Goal: Register for event/course

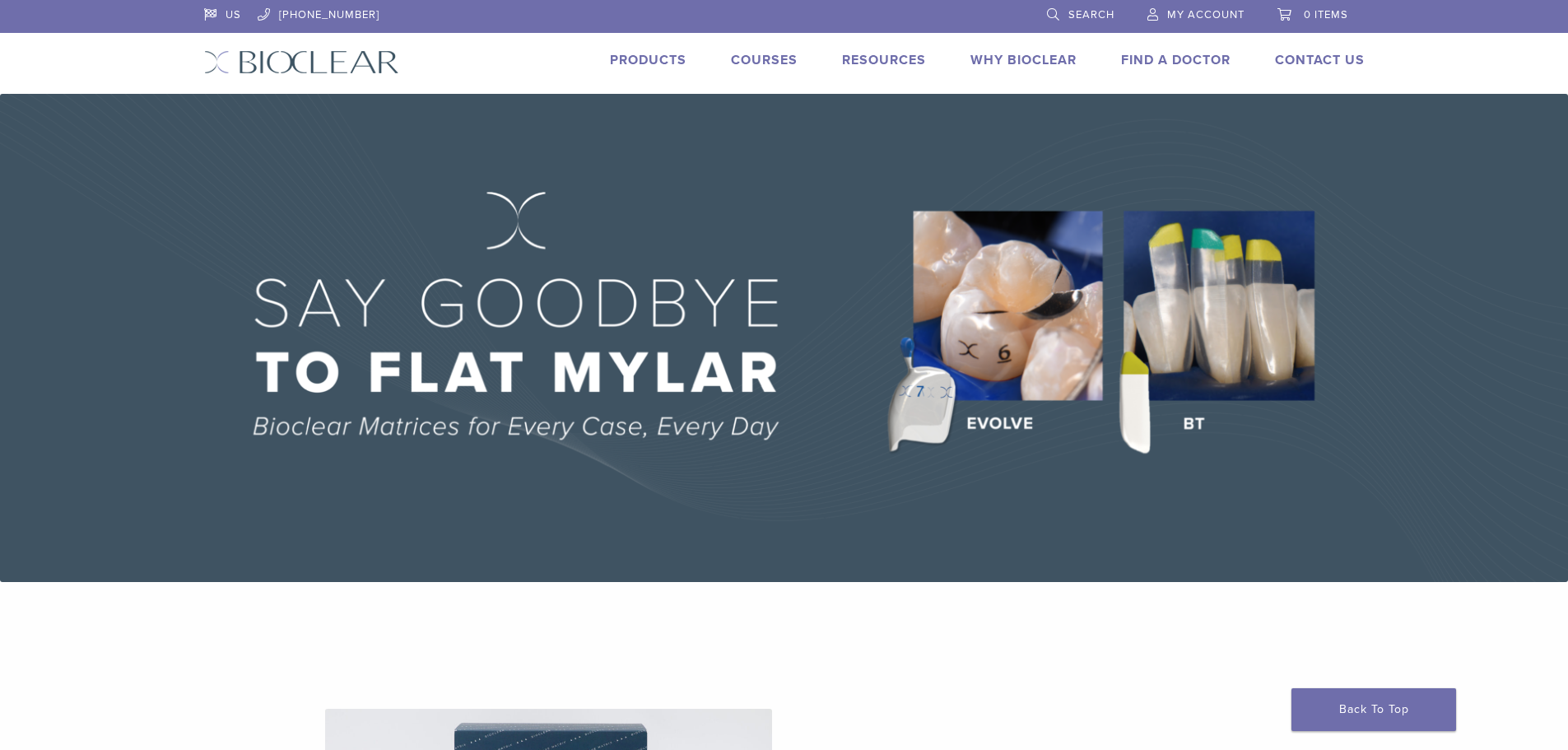
click at [759, 63] on link "Courses" at bounding box center [764, 60] width 66 height 17
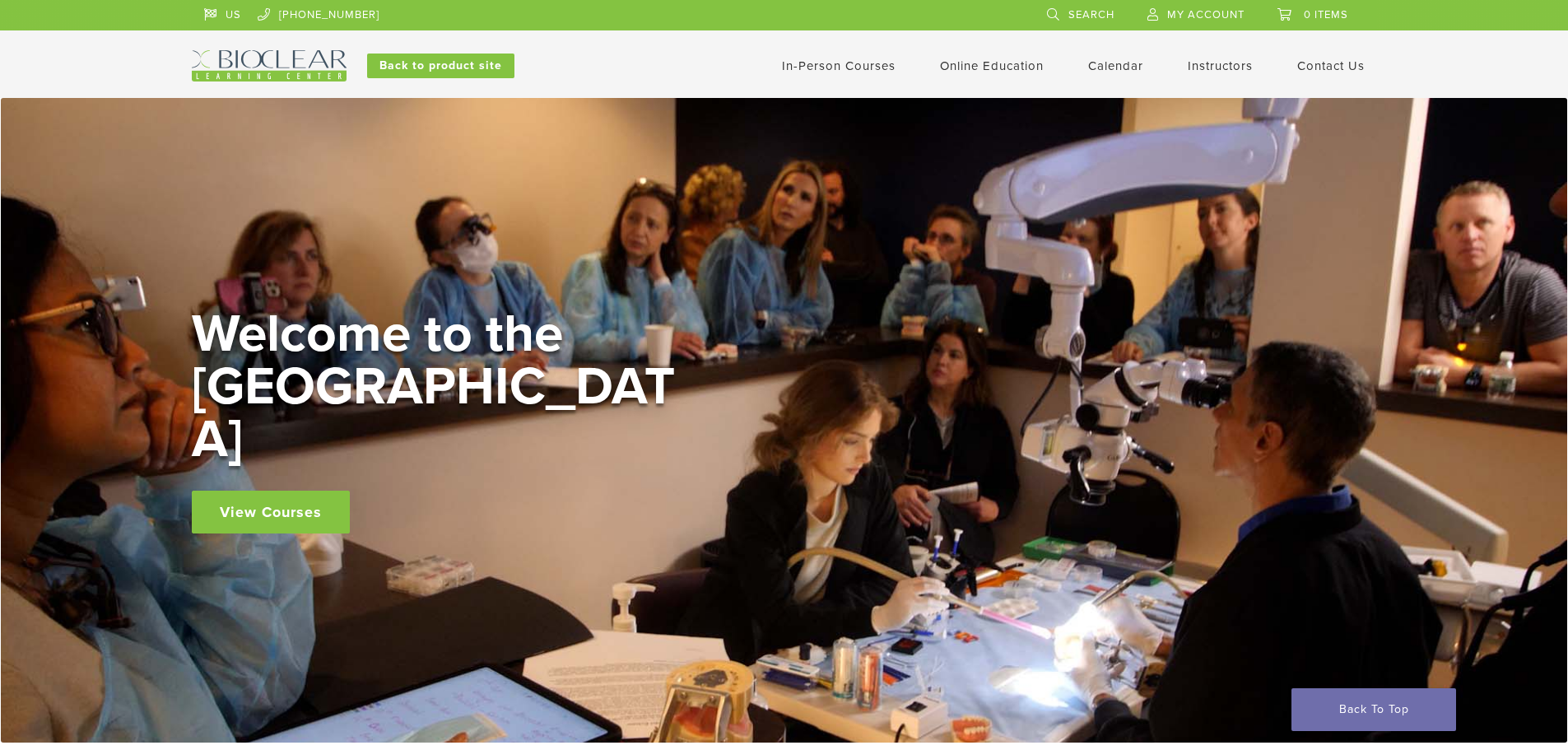
click at [814, 63] on link "In-Person Courses" at bounding box center [838, 66] width 113 height 15
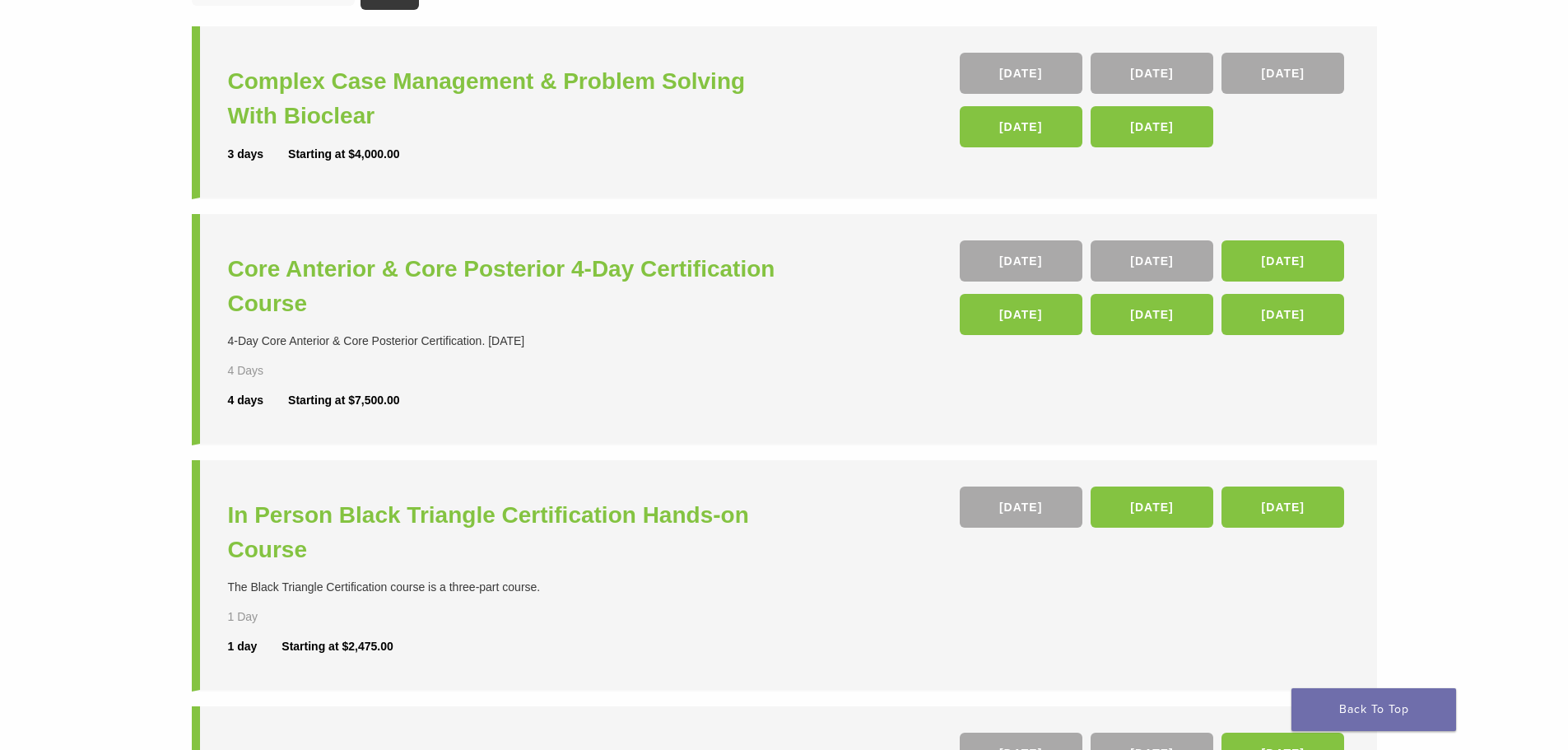
scroll to position [247, 0]
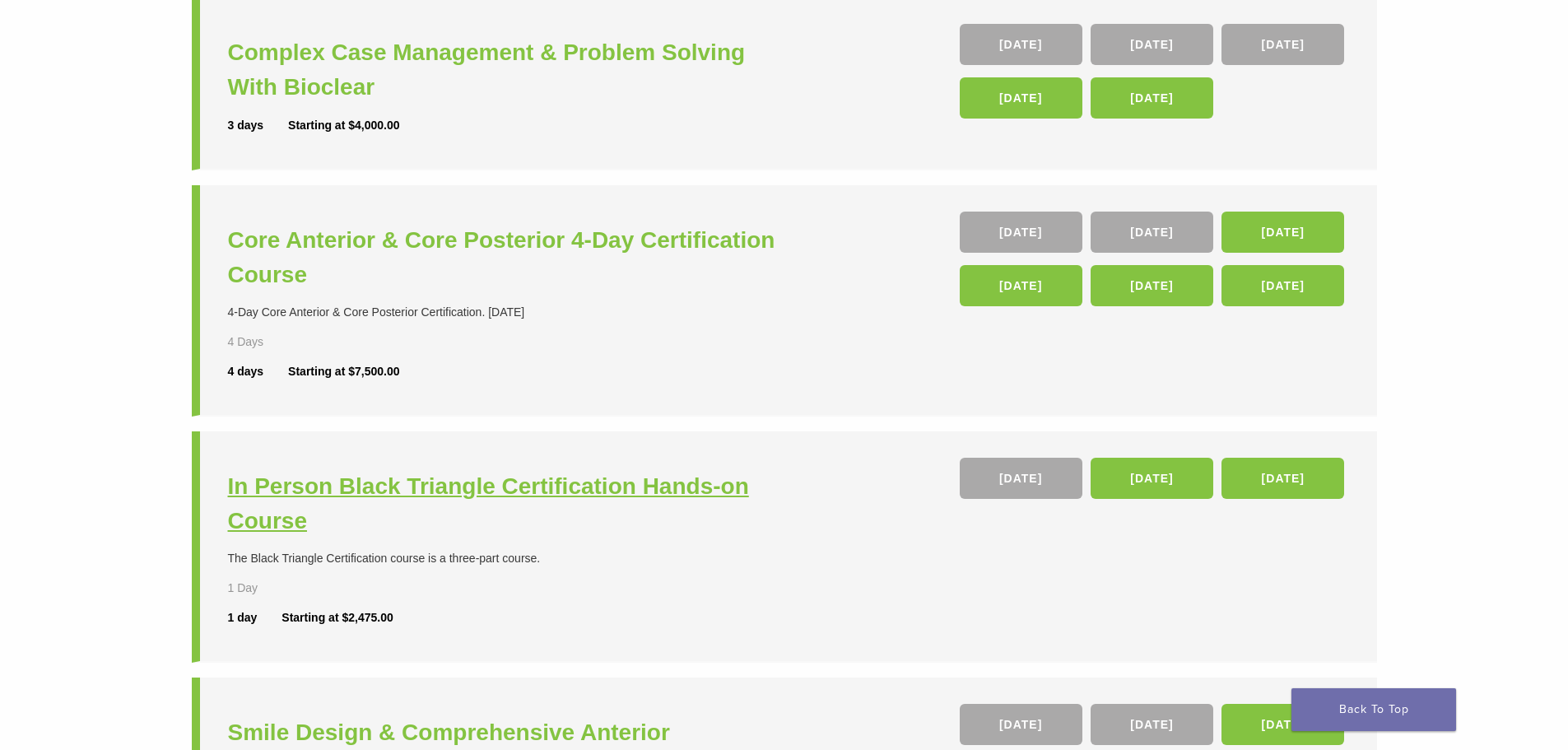
click at [489, 490] on h3 "In Person Black Triangle Certification Hands-on Course" at bounding box center [508, 503] width 560 height 69
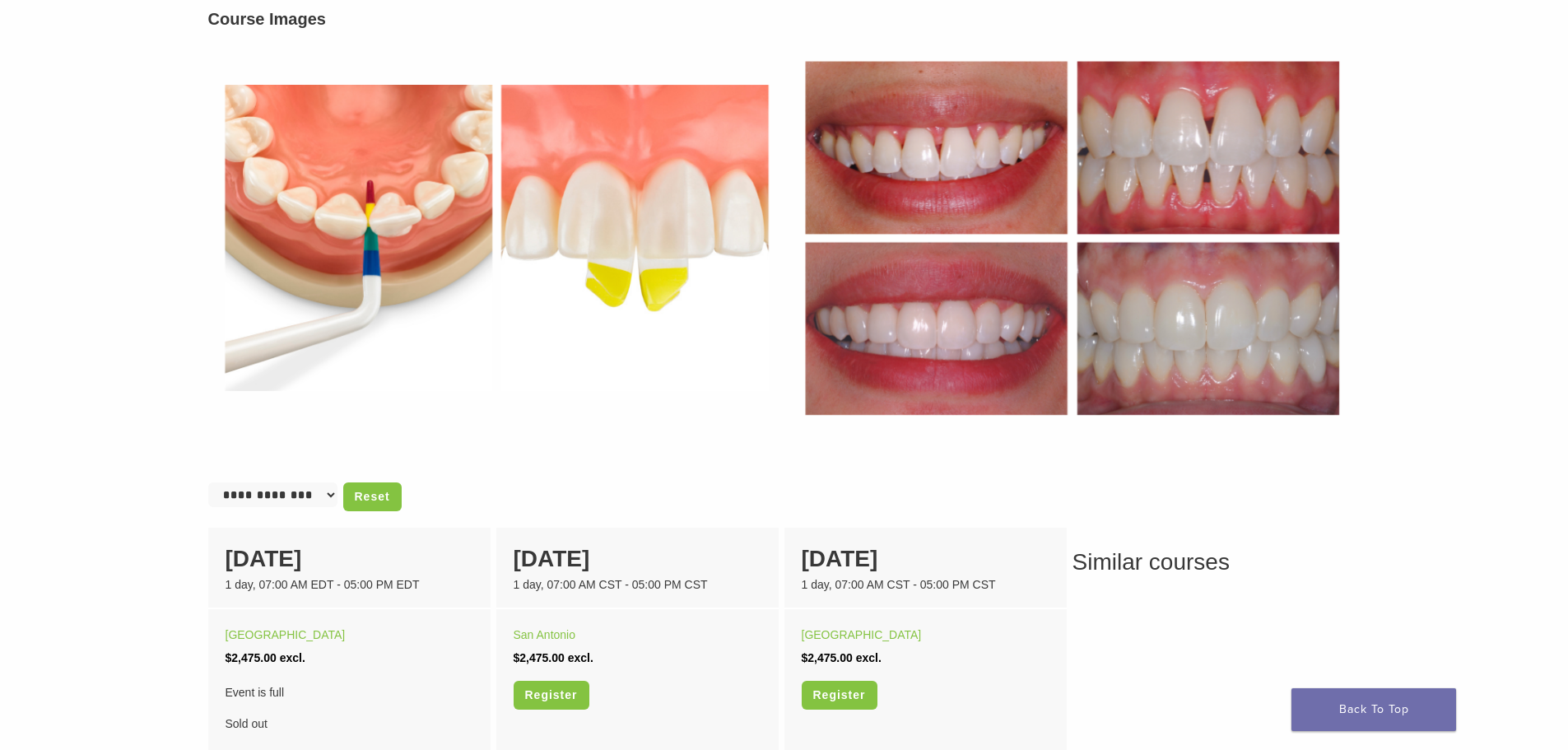
scroll to position [659, 0]
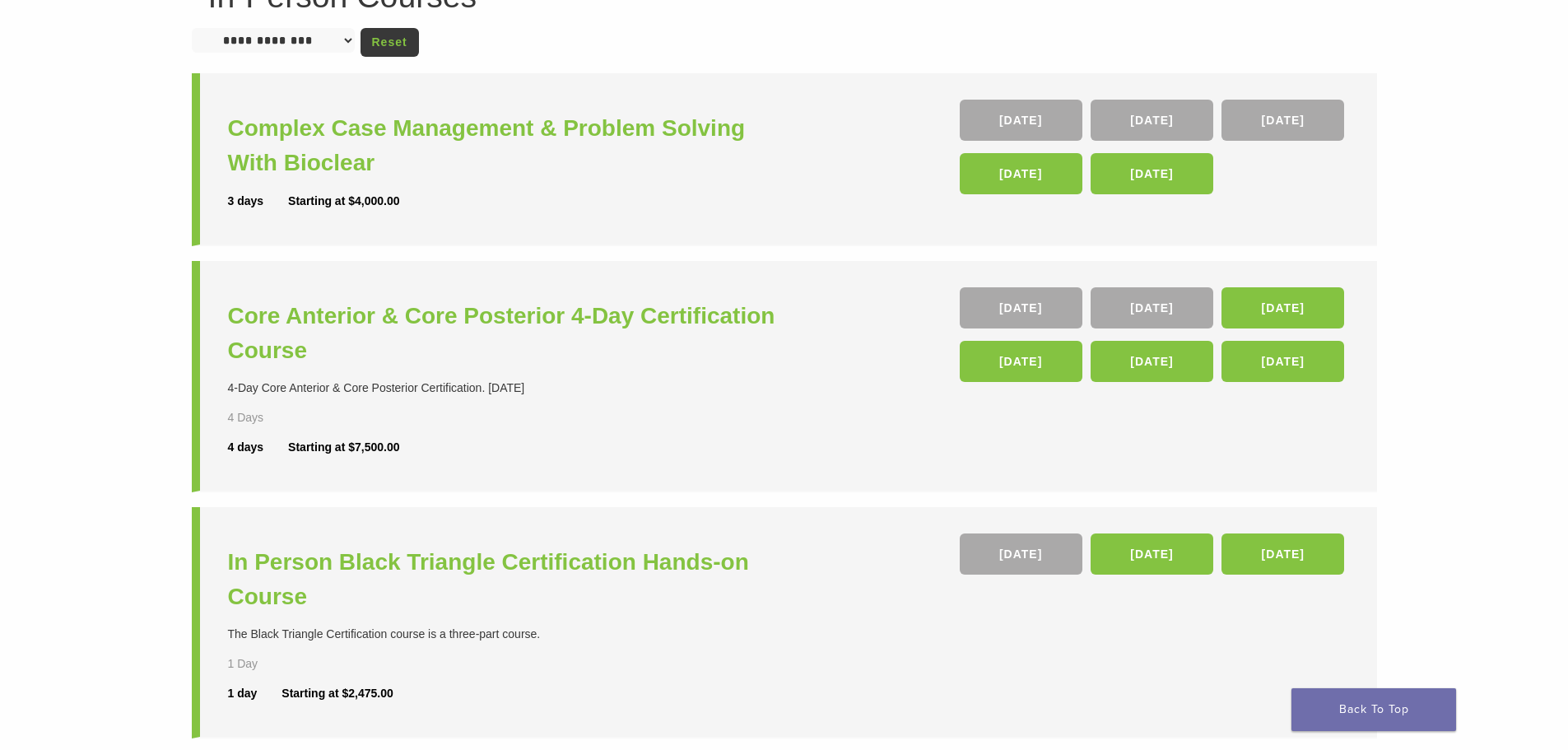
scroll to position [165, 0]
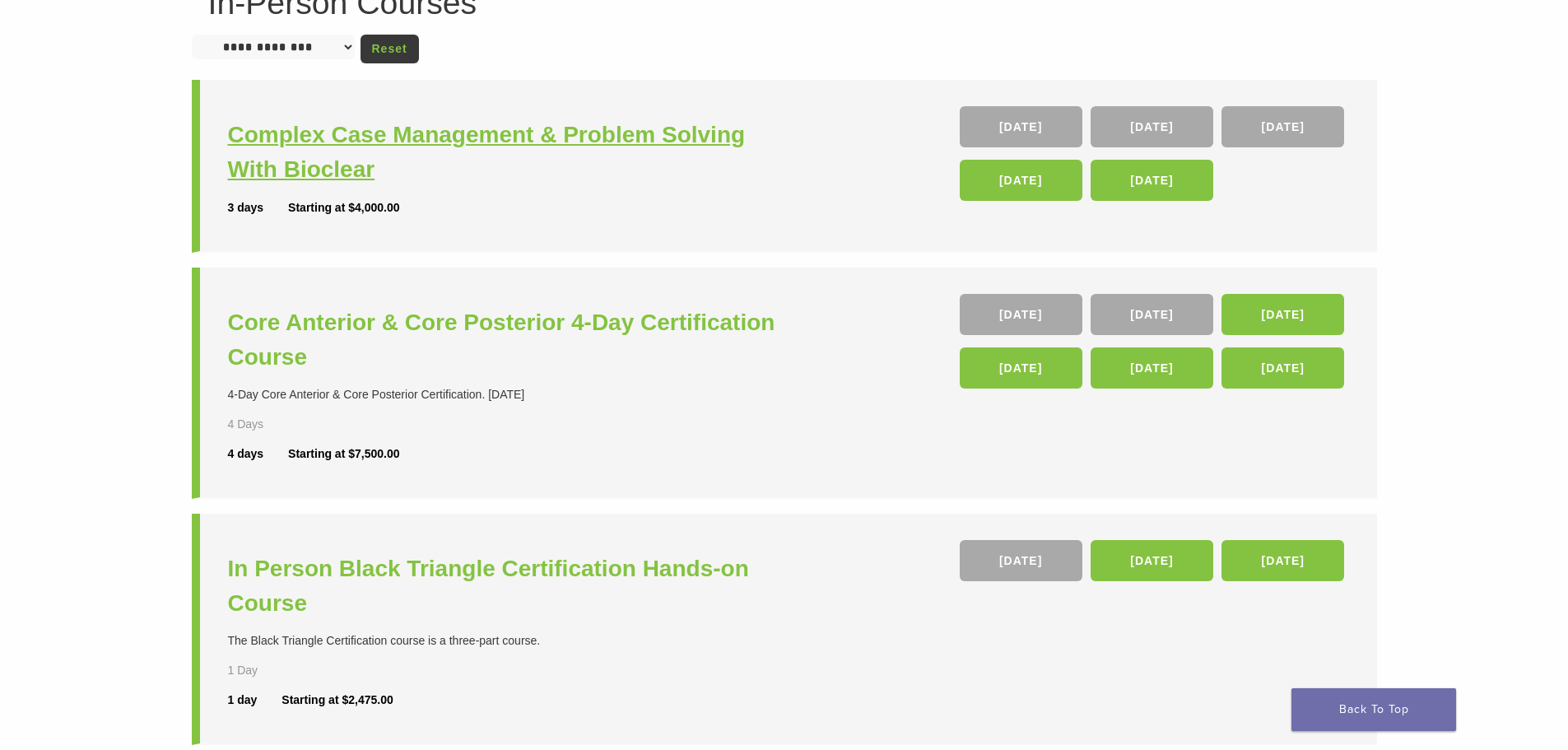
click at [294, 138] on h3 "Complex Case Management & Problem Solving With Bioclear" at bounding box center [508, 152] width 560 height 69
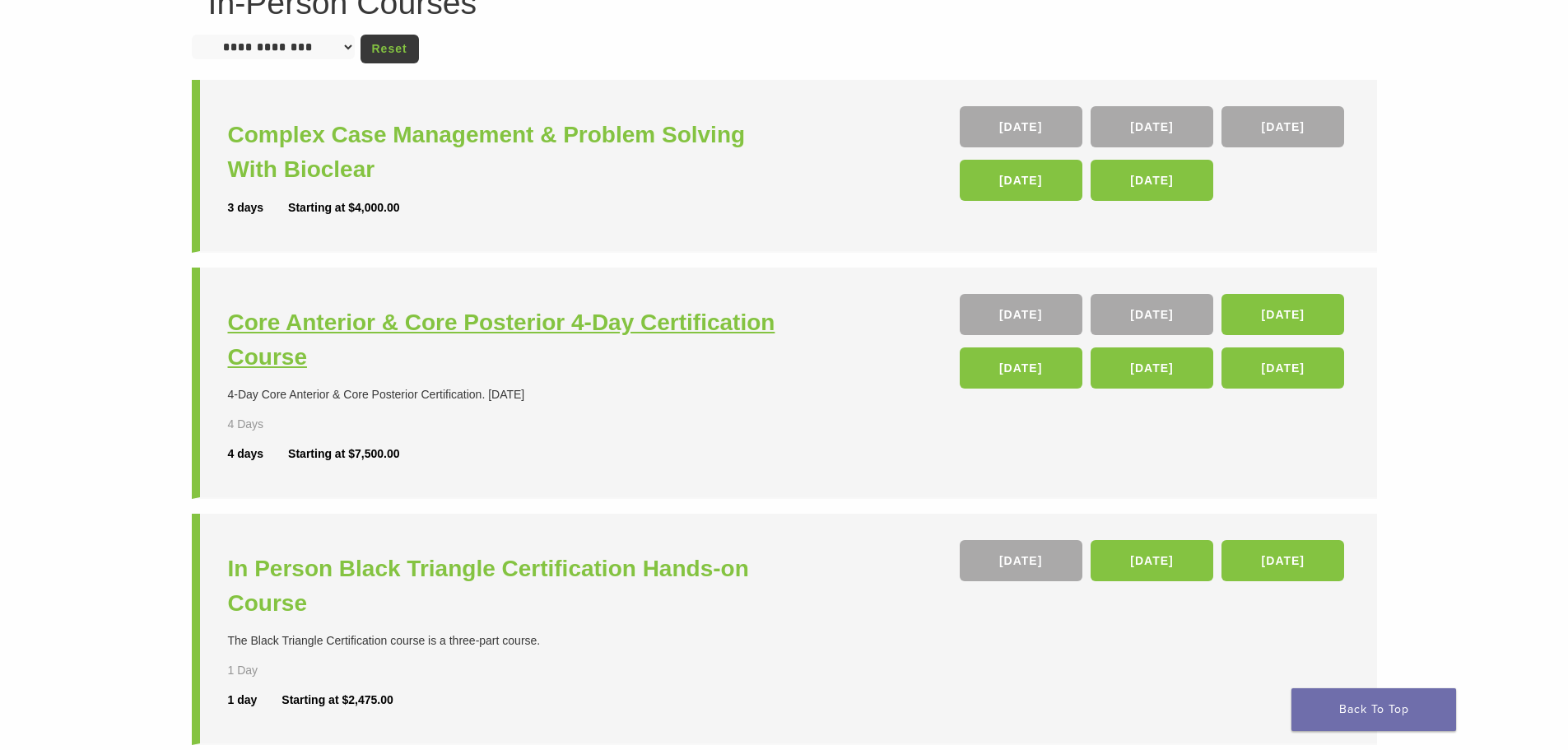
click at [318, 323] on h3 "Core Anterior & Core Posterior 4-Day Certification Course" at bounding box center [508, 340] width 560 height 69
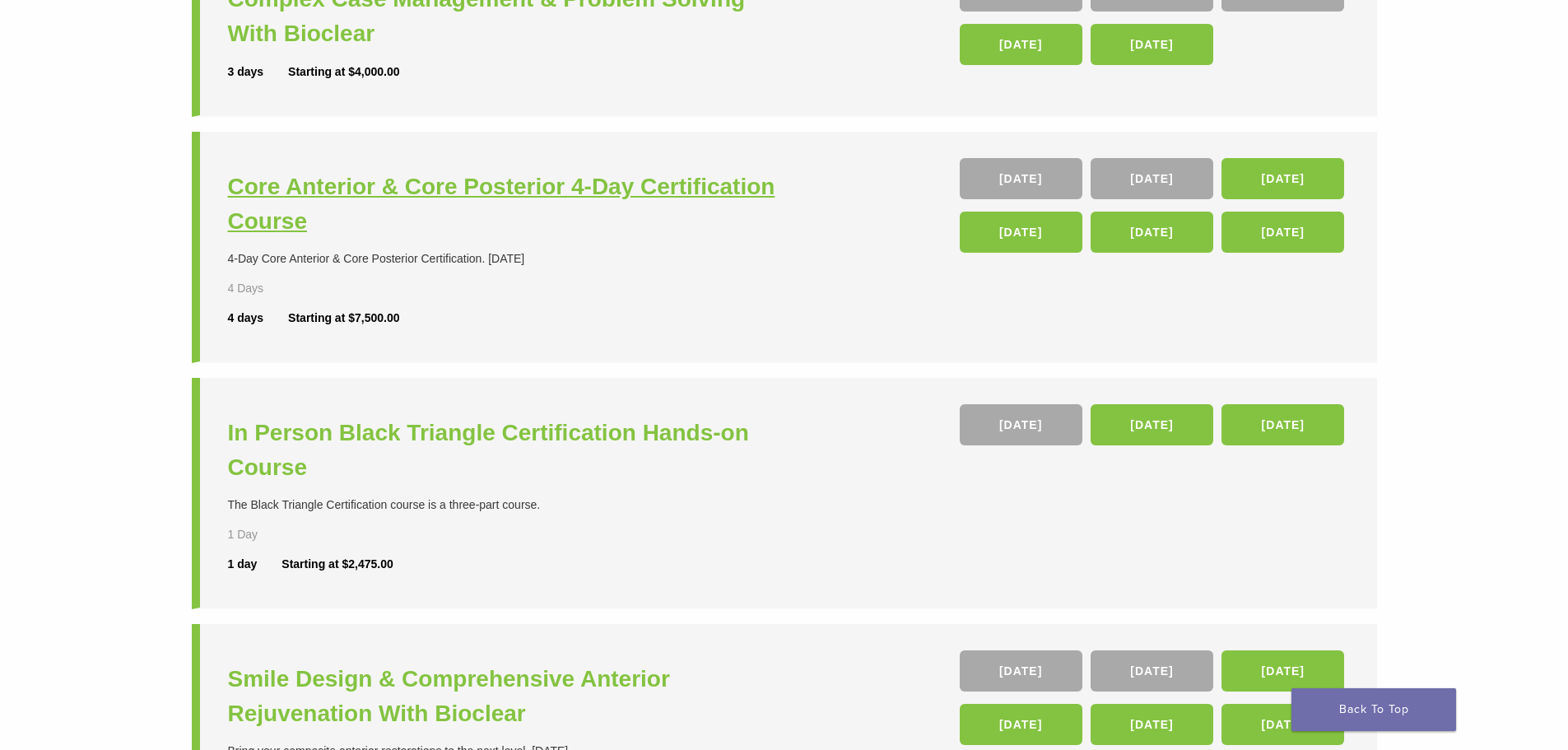
scroll to position [329, 0]
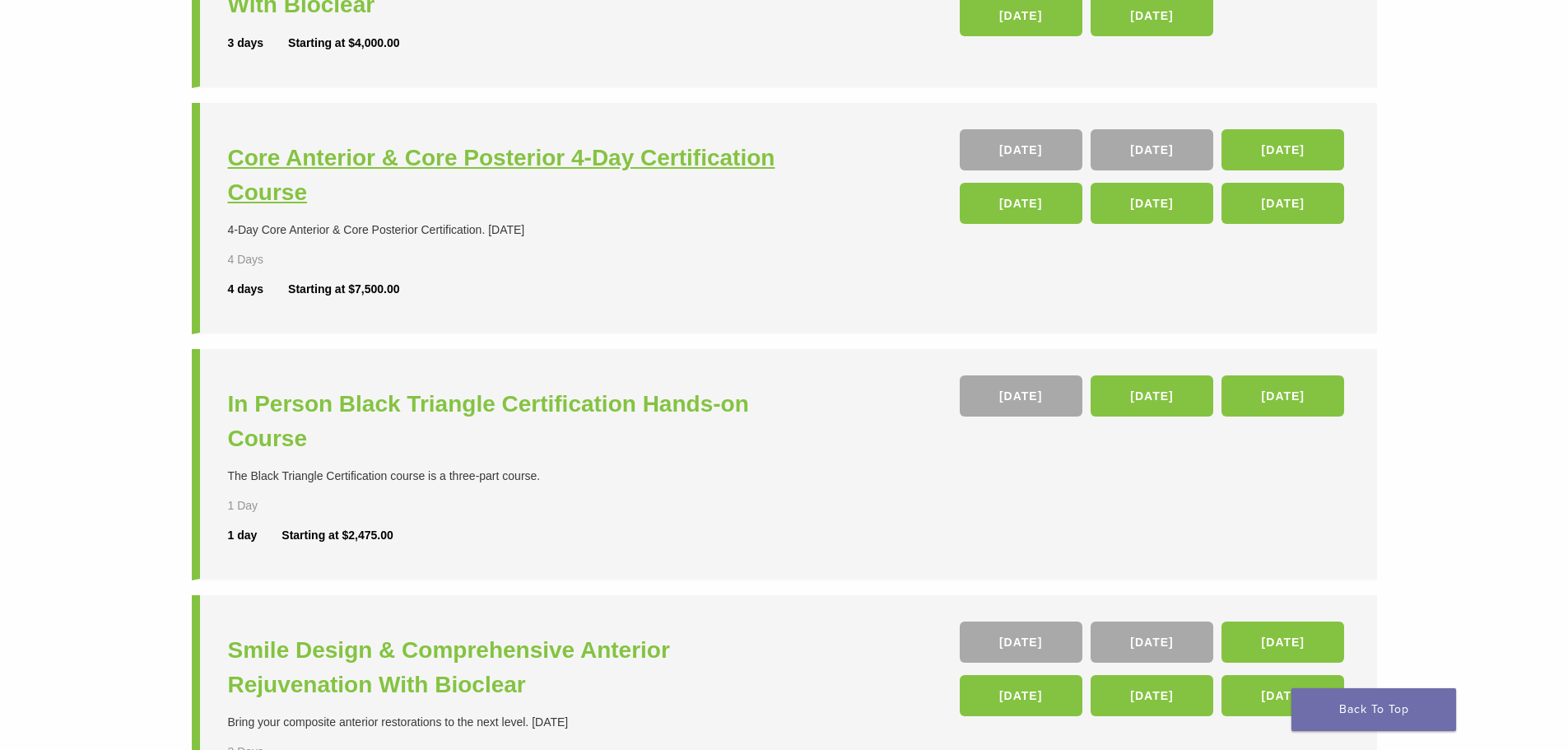
click at [303, 173] on h3 "Core Anterior & Core Posterior 4-Day Certification Course" at bounding box center [508, 175] width 560 height 69
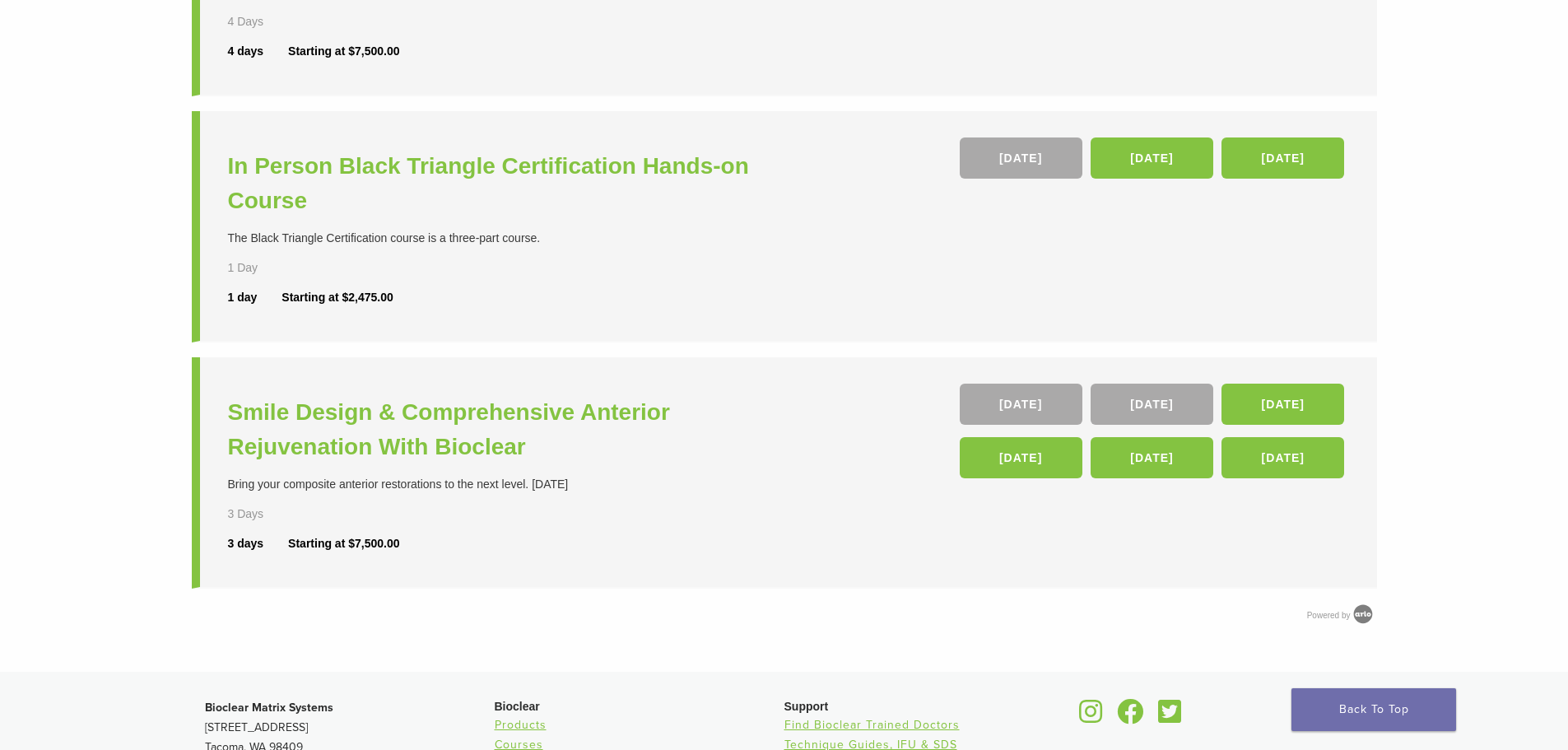
scroll to position [576, 0]
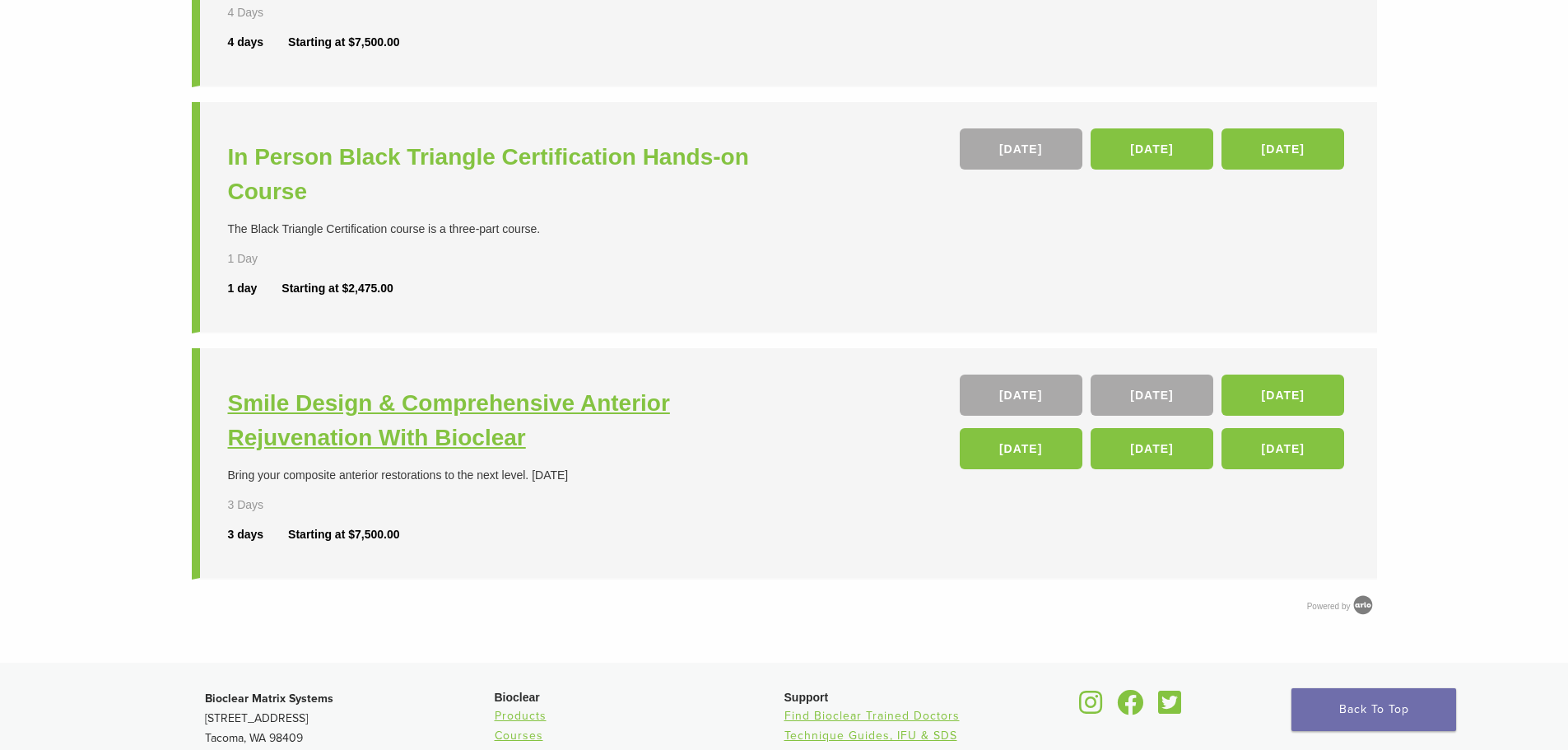
click at [325, 405] on h3 "Smile Design & Comprehensive Anterior Rejuvenation With Bioclear" at bounding box center [508, 421] width 560 height 69
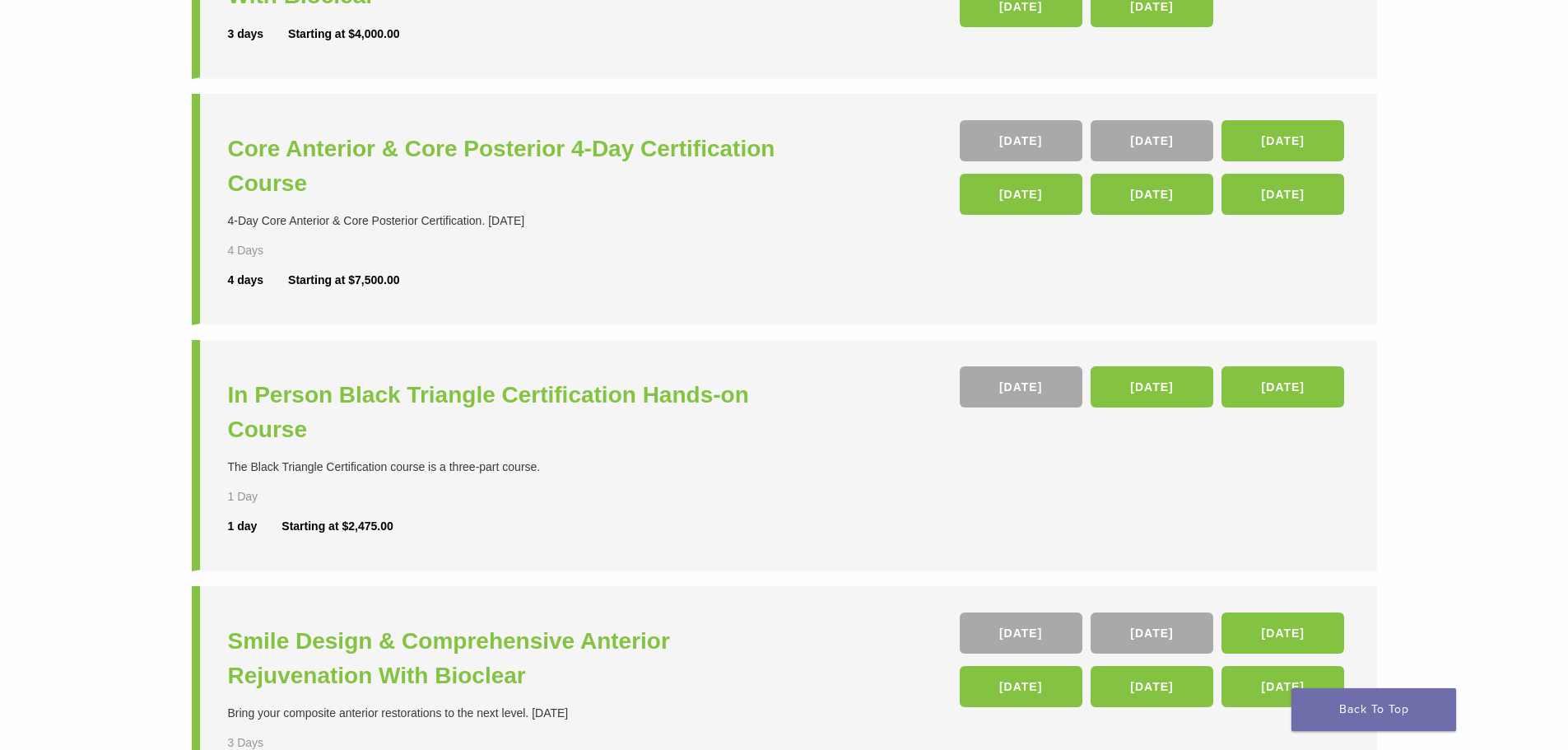
scroll to position [165, 0]
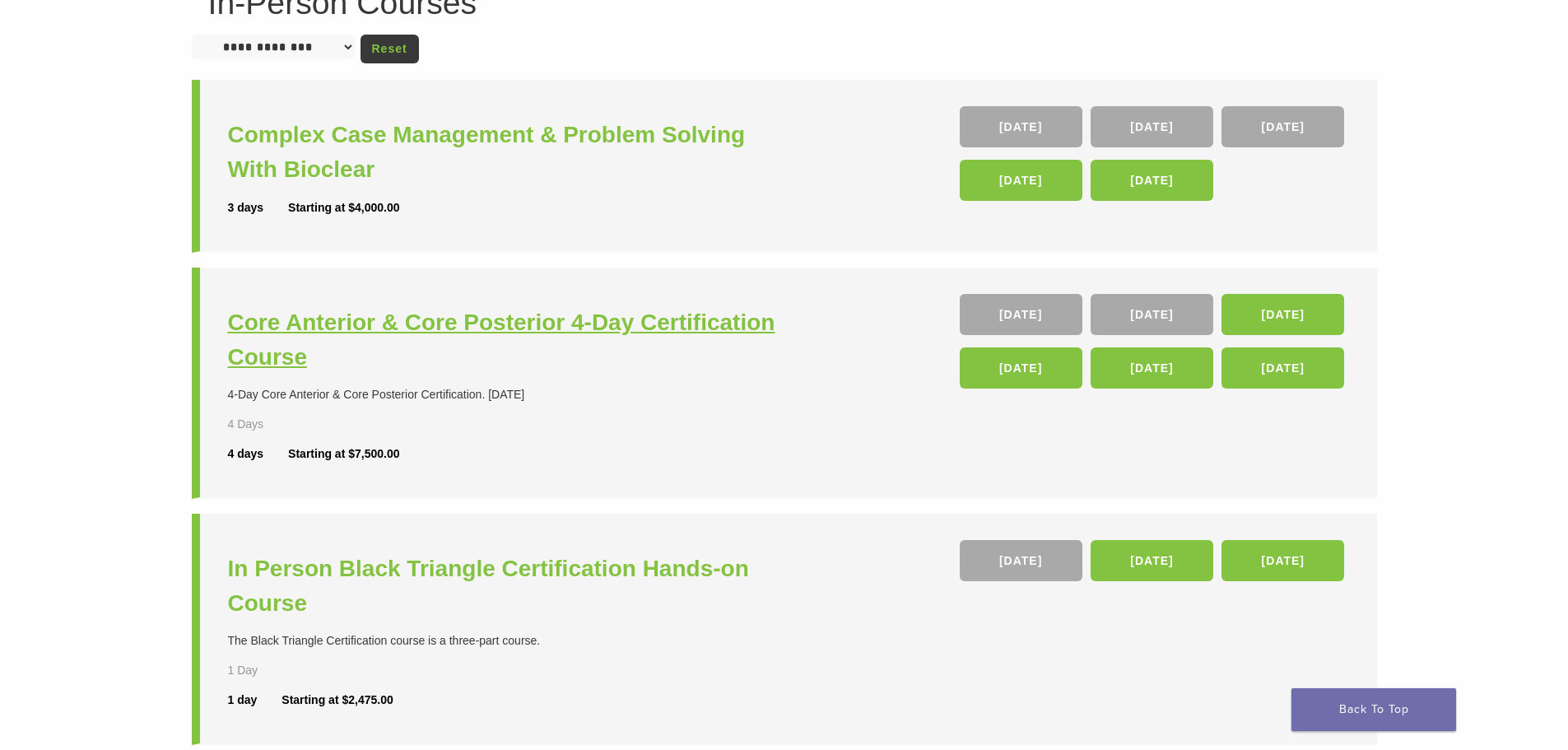
click at [284, 330] on h3 "Core Anterior & Core Posterior 4-Day Certification Course" at bounding box center [508, 340] width 560 height 69
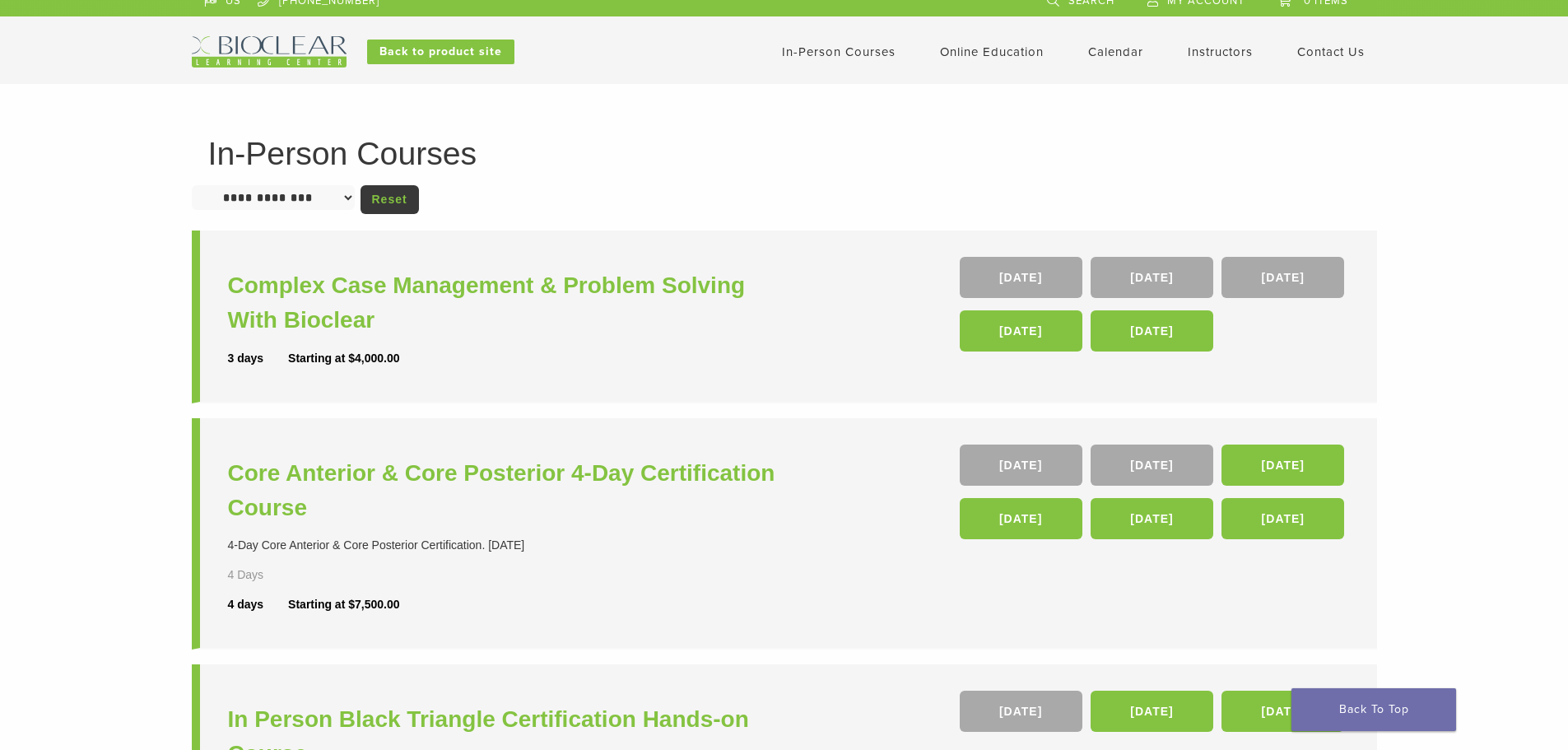
scroll to position [0, 0]
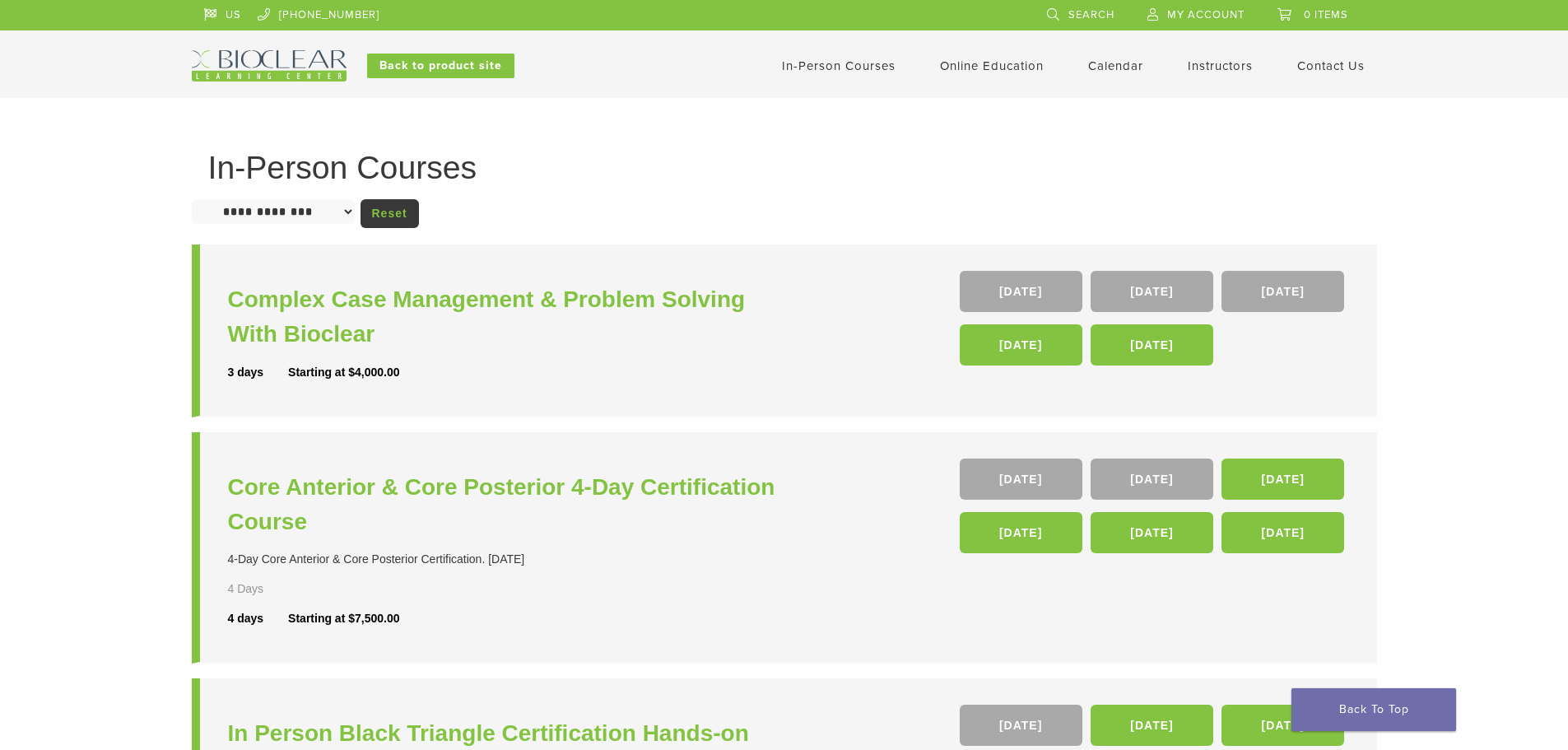
click at [347, 213] on select "**********" at bounding box center [273, 212] width 163 height 25
select select "**********"
click at [192, 200] on select "**********" at bounding box center [273, 212] width 163 height 25
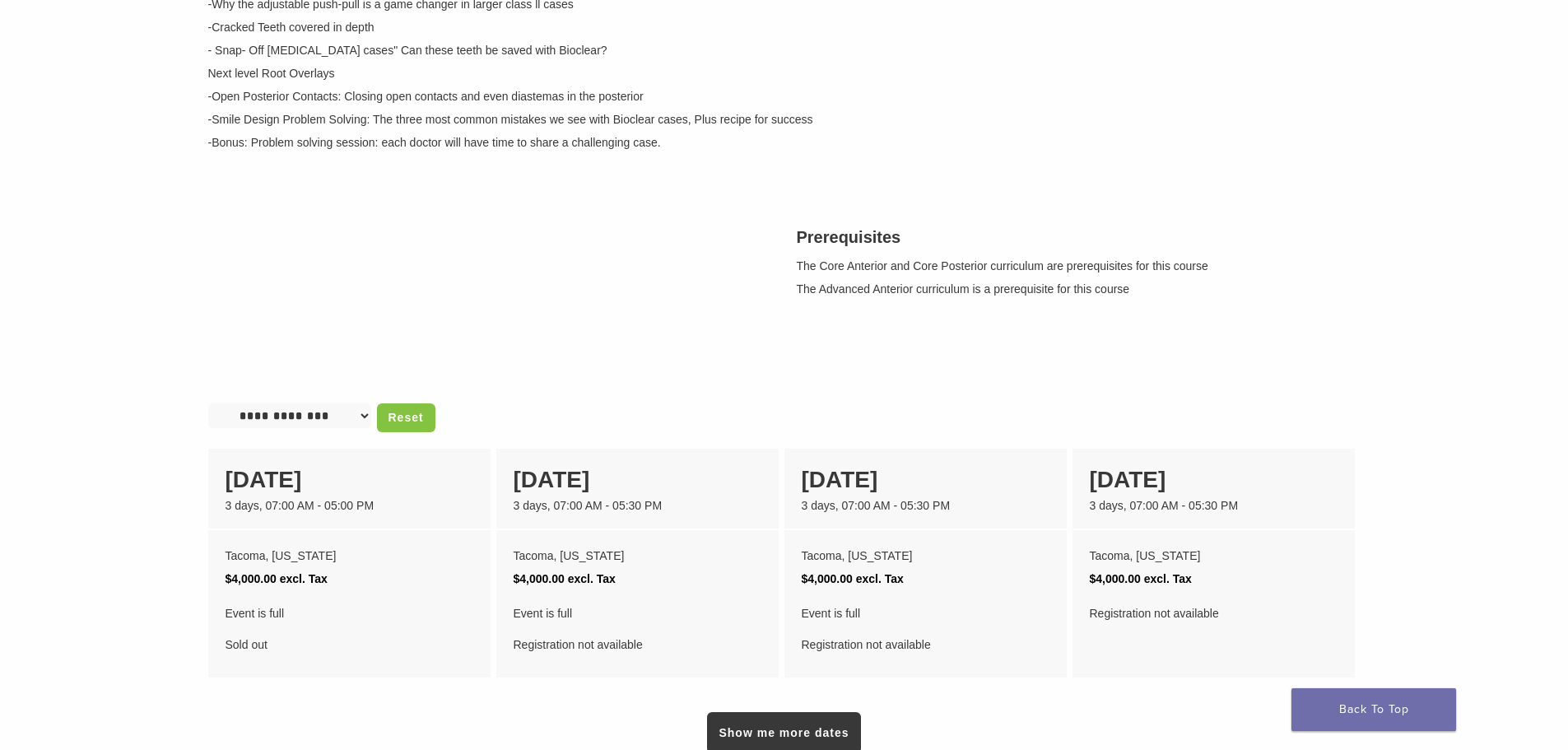
scroll to position [329, 0]
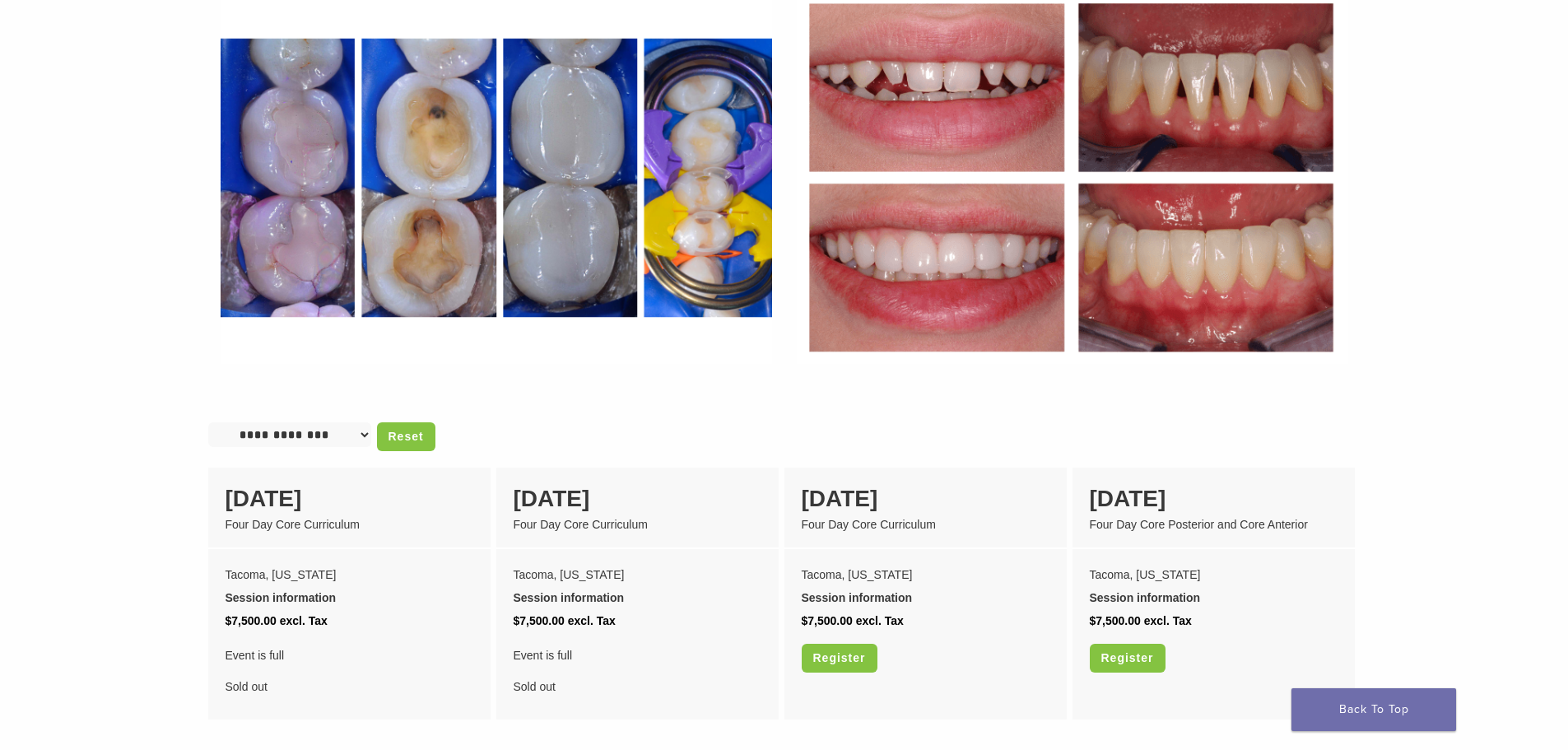
scroll to position [1070, 0]
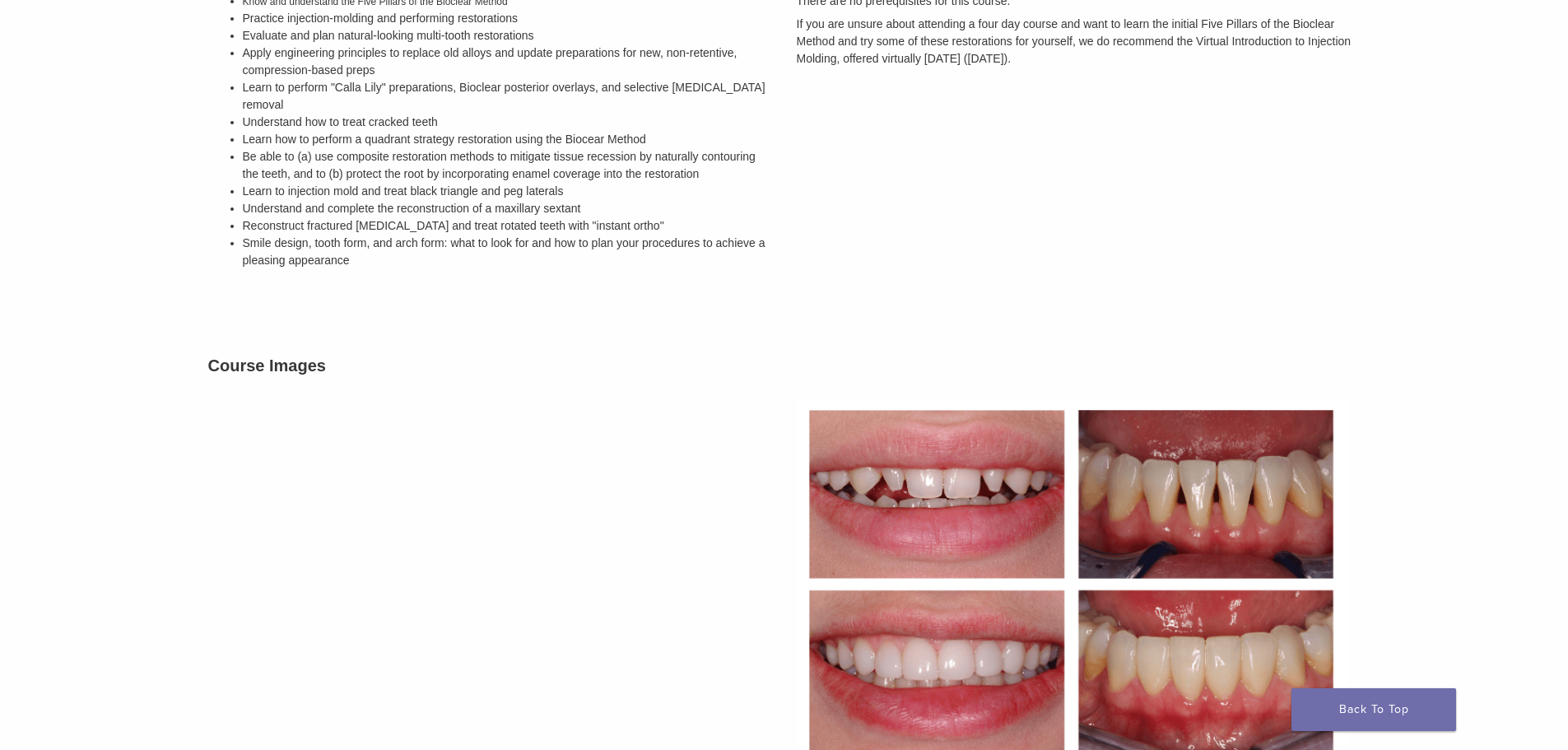
scroll to position [494, 0]
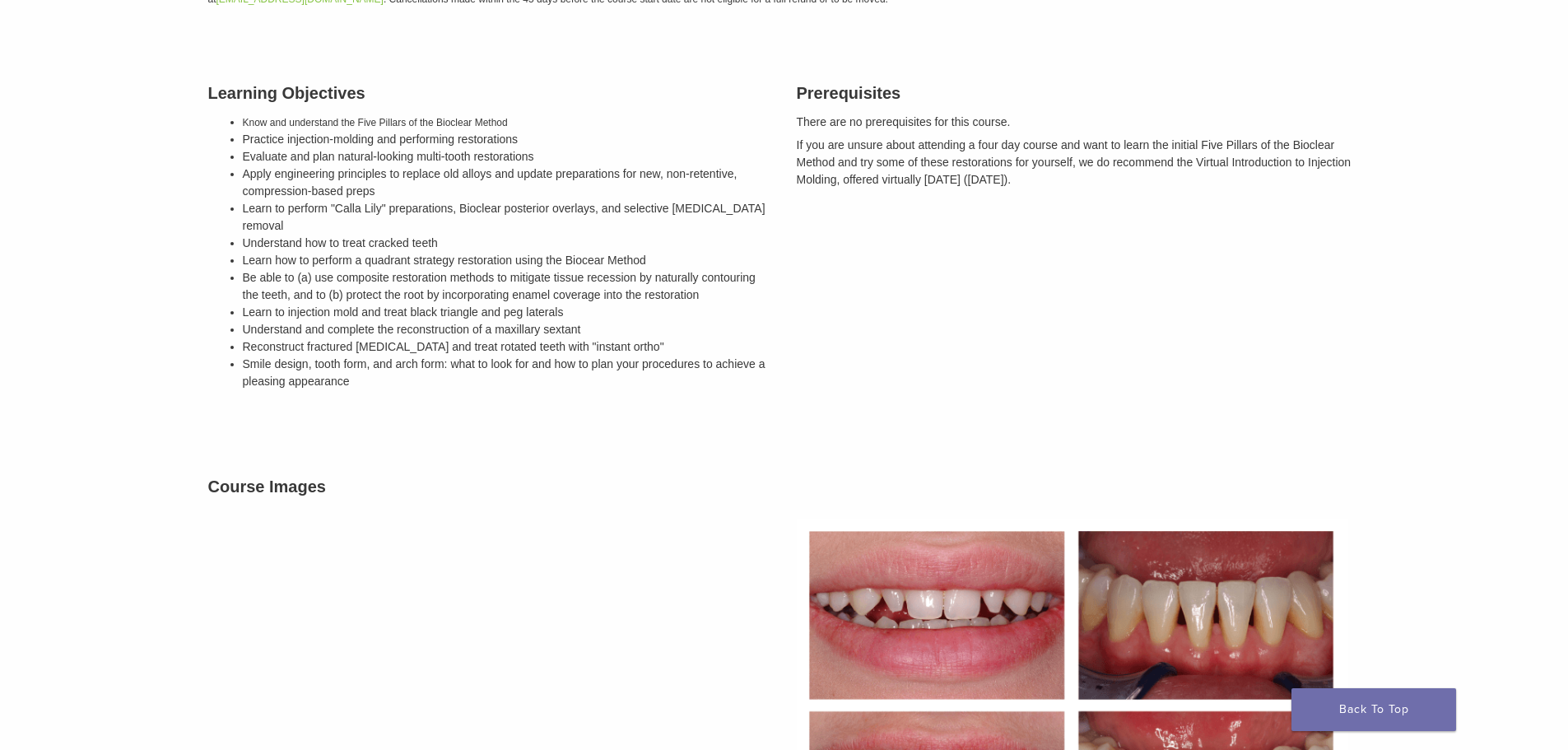
drag, startPoint x: 877, startPoint y: 129, endPoint x: 1066, endPoint y: 179, distance: 195.5
click at [1066, 179] on div "Prerequisites There are no prerequisites for this course. If you are unsure abo…" at bounding box center [1079, 239] width 589 height 359
click at [1066, 192] on div "Prerequisites There are no prerequisites for this course. If you are unsure abo…" at bounding box center [1079, 239] width 589 height 359
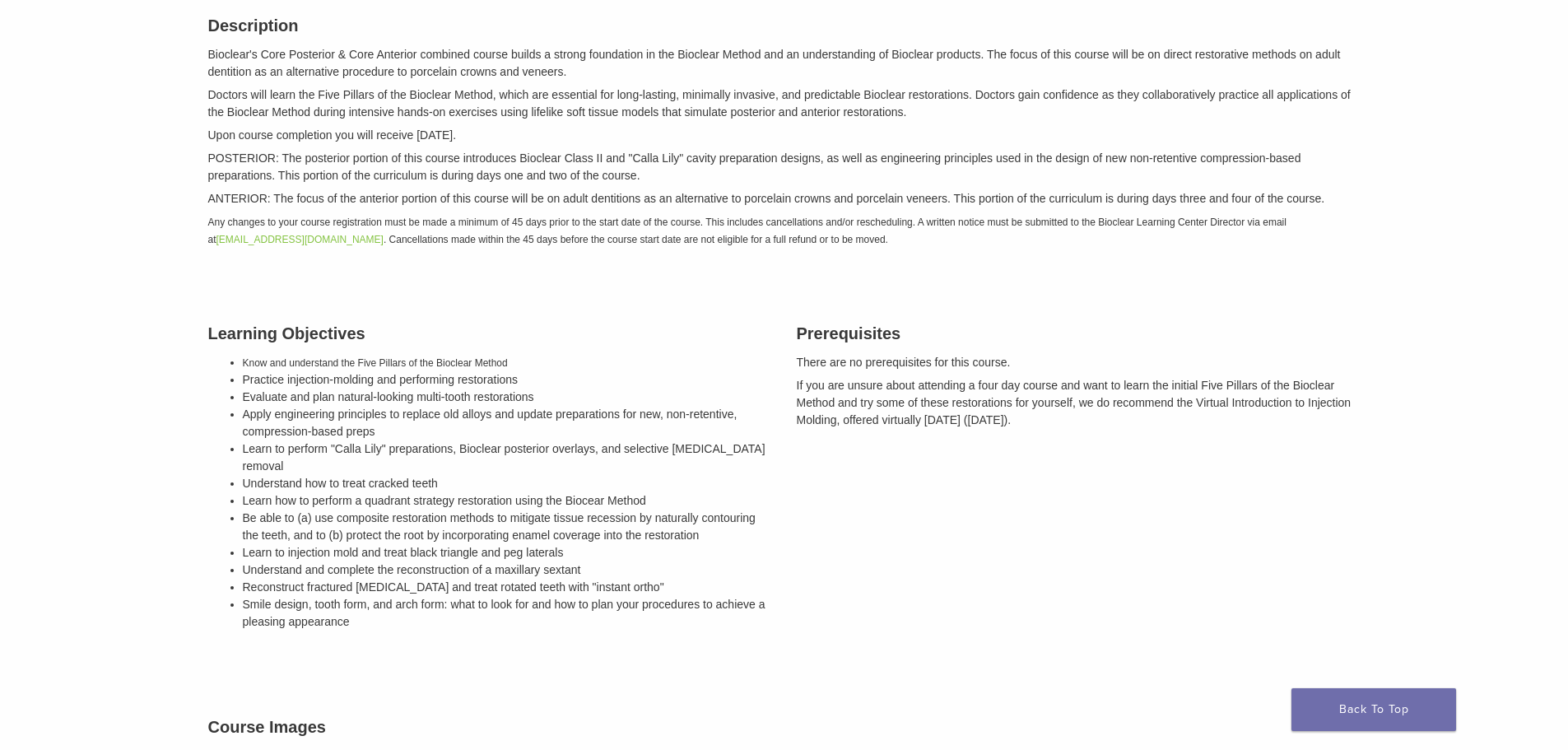
scroll to position [247, 0]
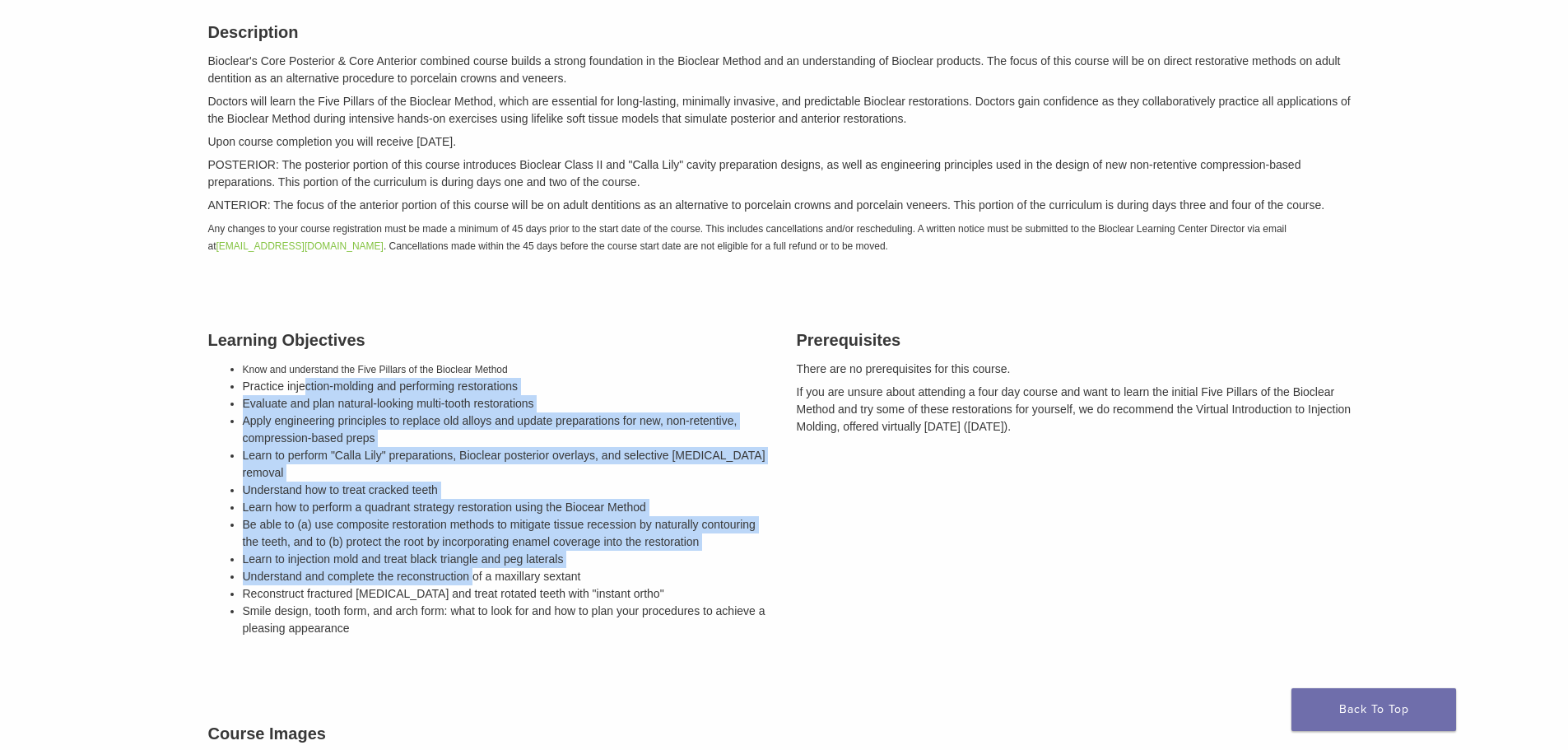
drag, startPoint x: 303, startPoint y: 380, endPoint x: 458, endPoint y: 565, distance: 241.4
click at [472, 559] on ul "Know and understand the Five Pillars of the Bioclear Method Practice injection-…" at bounding box center [507, 499] width 529 height 277
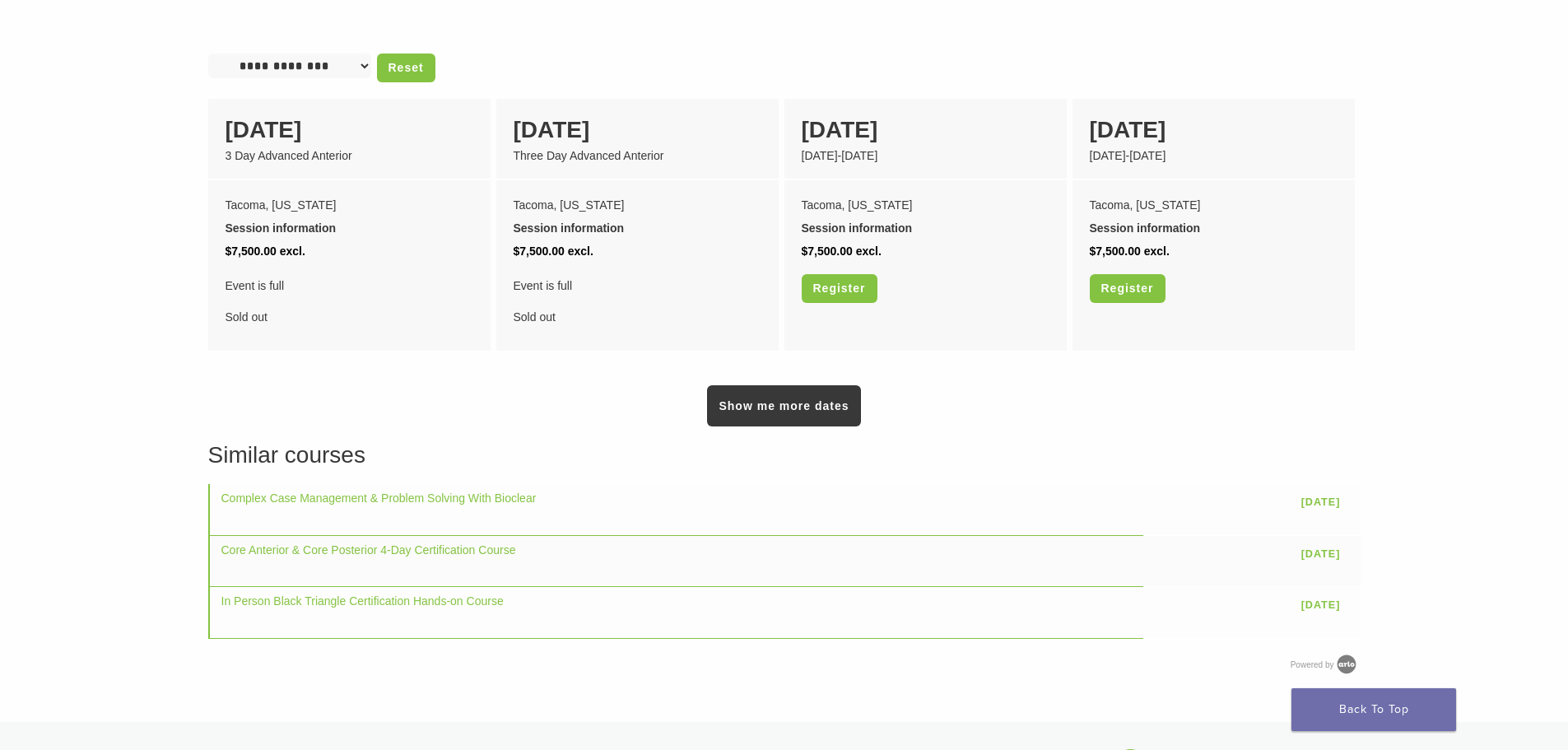
scroll to position [906, 0]
